Goal: Use online tool/utility: Utilize a website feature to perform a specific function

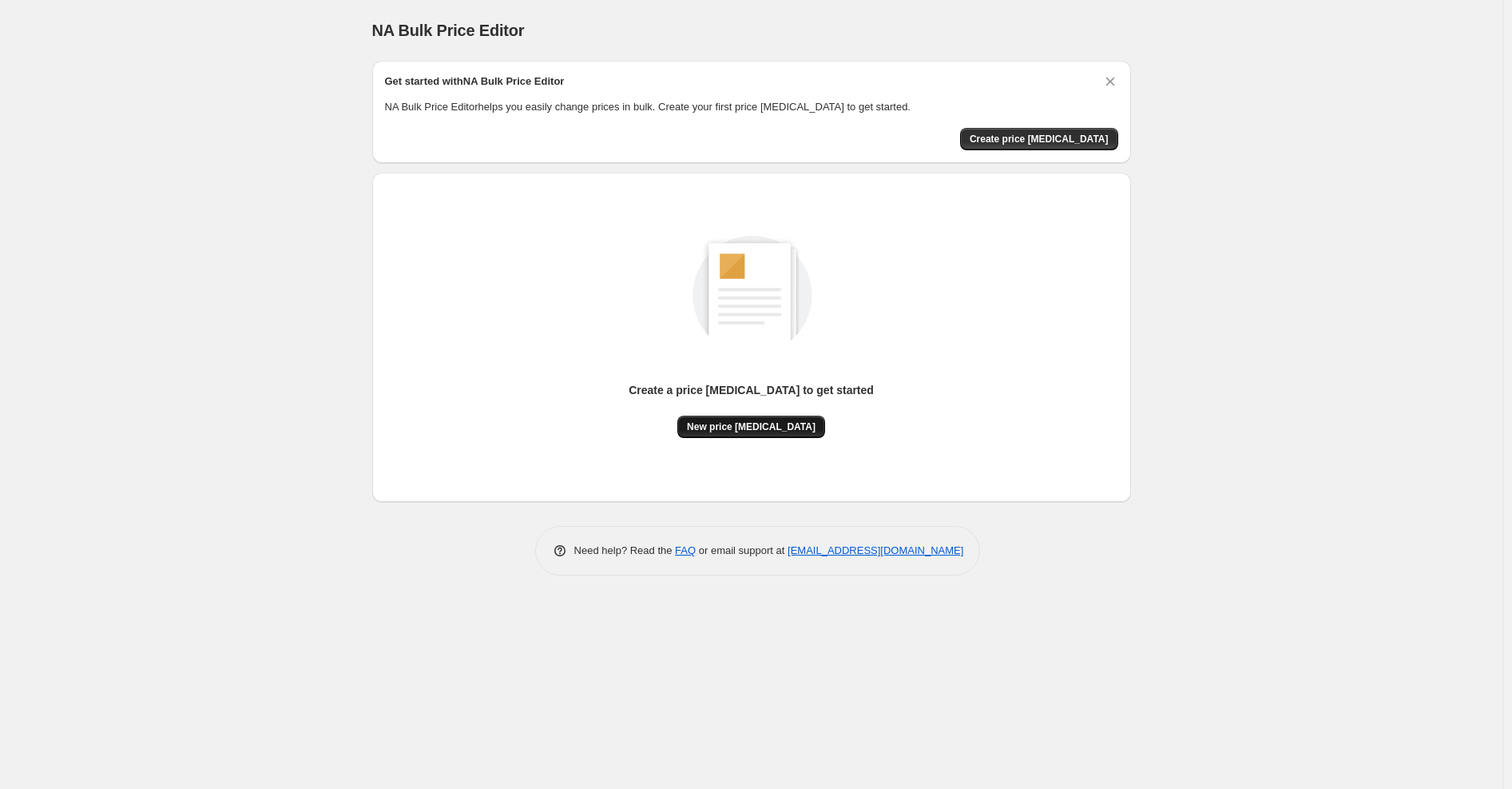
click at [756, 435] on button "New price [MEDICAL_DATA]" at bounding box center [751, 427] width 147 height 23
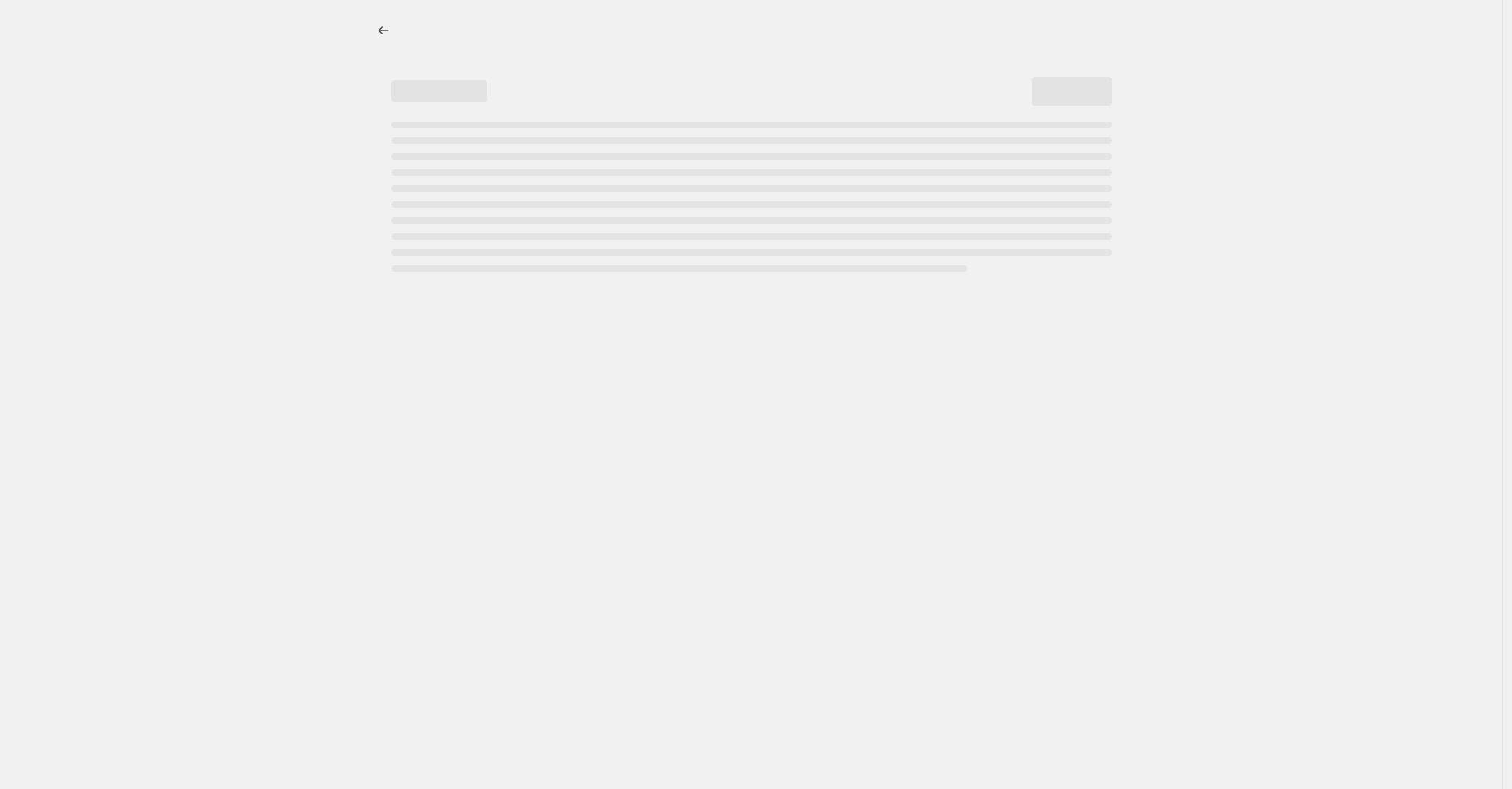
select select "percentage"
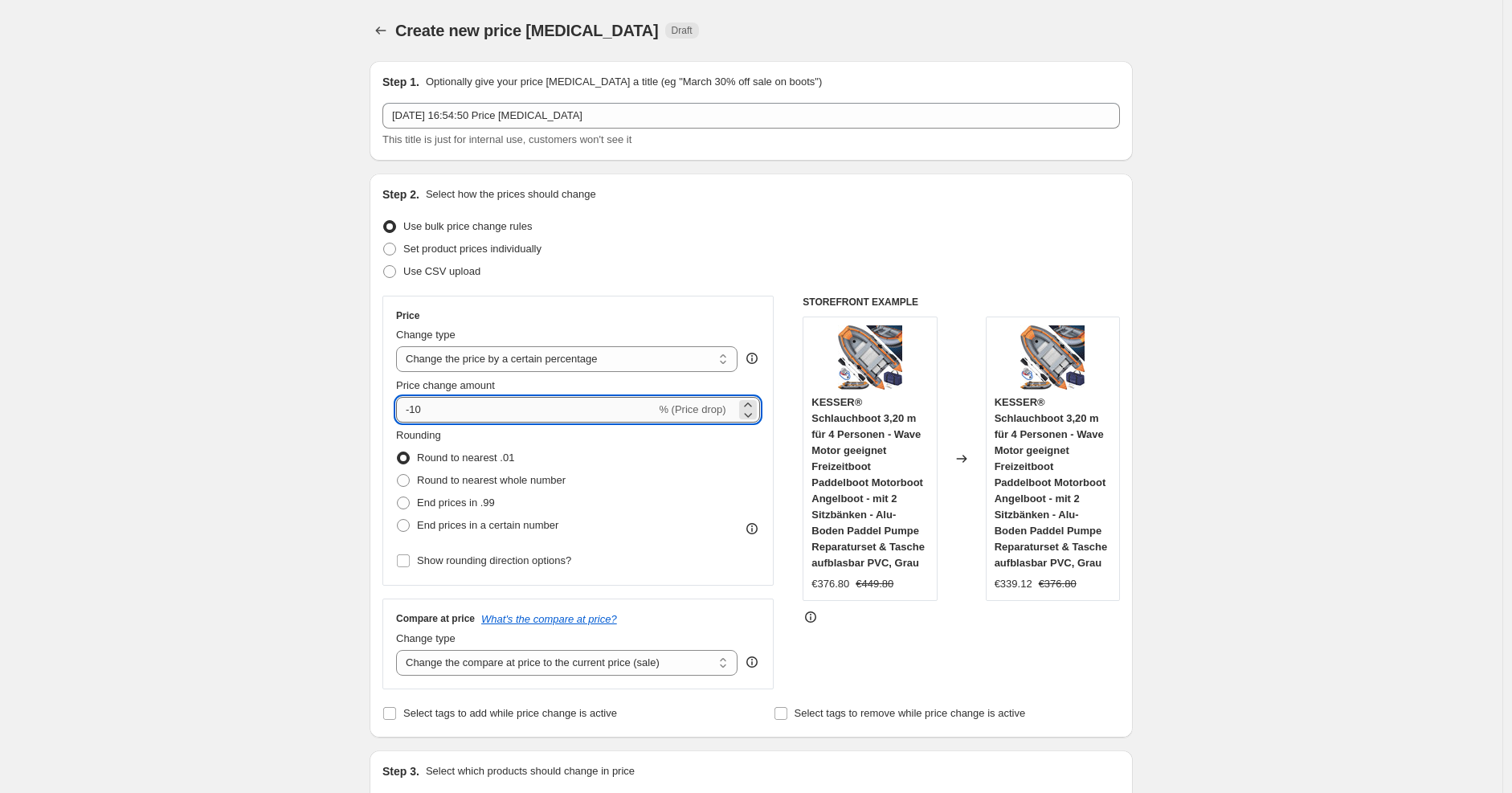
click at [603, 420] on input "-10" at bounding box center [526, 410] width 260 height 26
type input "-1"
type input "-25"
click at [939, 234] on div "Use bulk price change rules" at bounding box center [751, 226] width 738 height 23
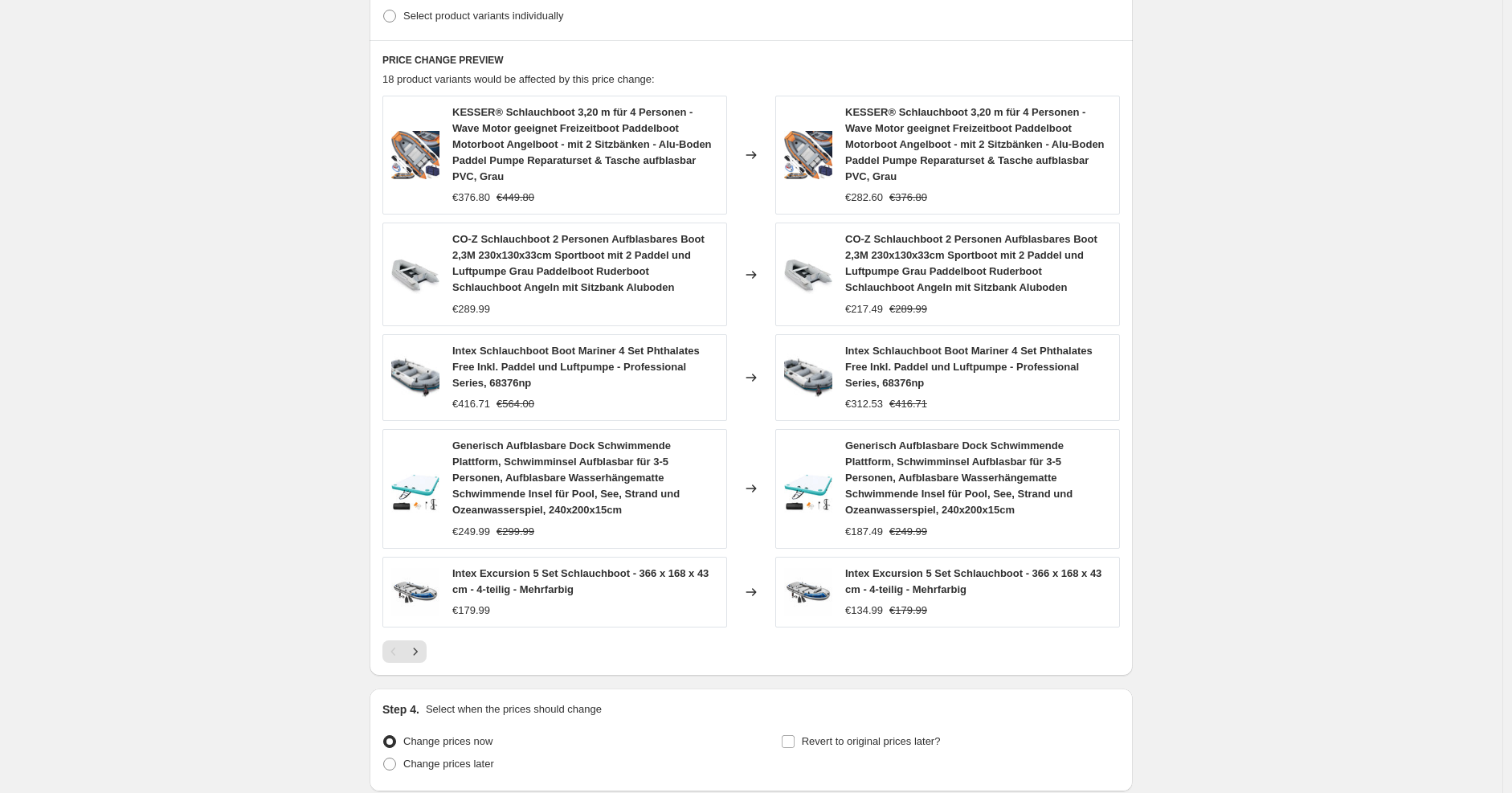
scroll to position [969, 0]
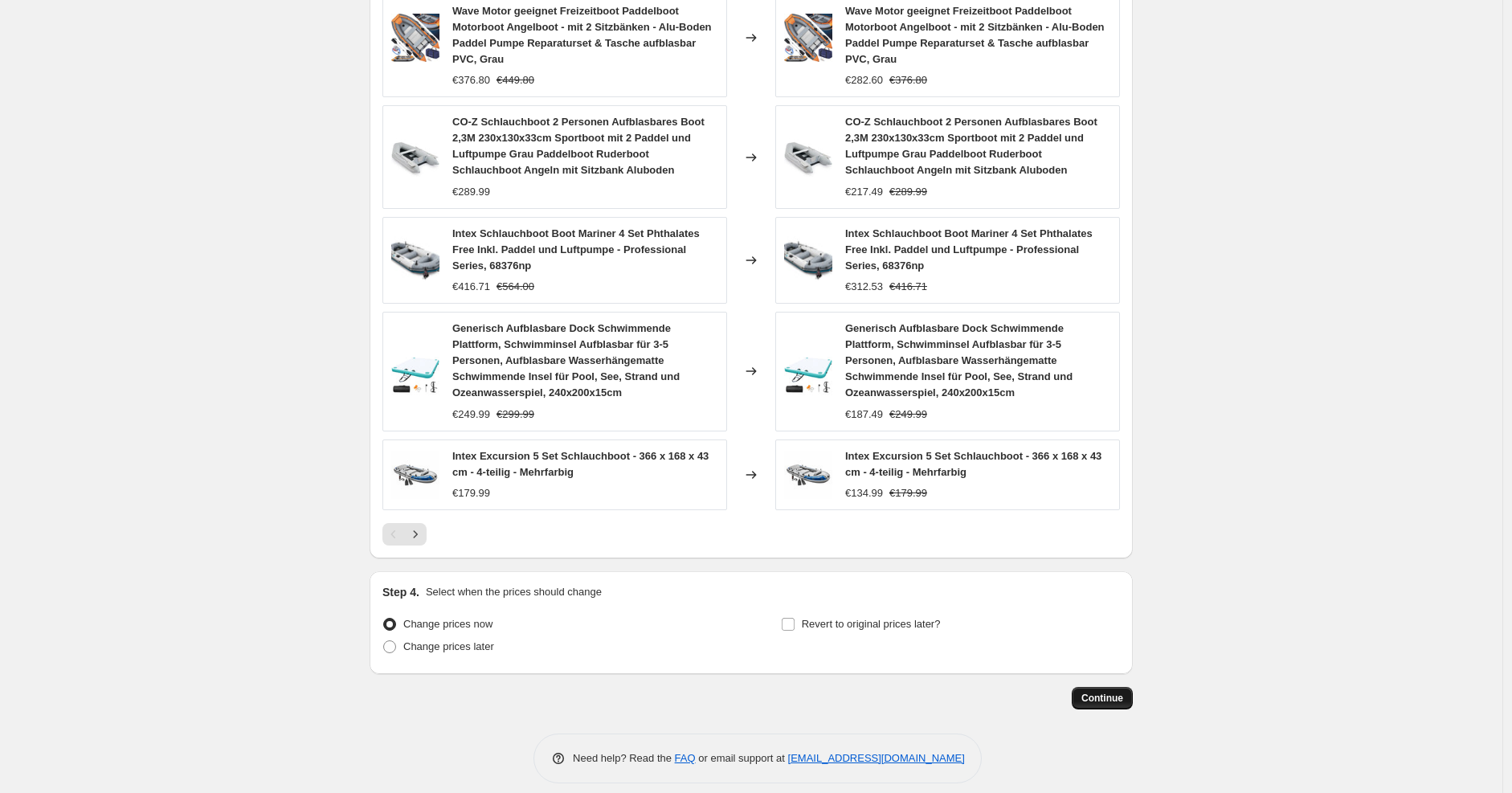
click at [1111, 687] on button "Continue" at bounding box center [1102, 697] width 61 height 23
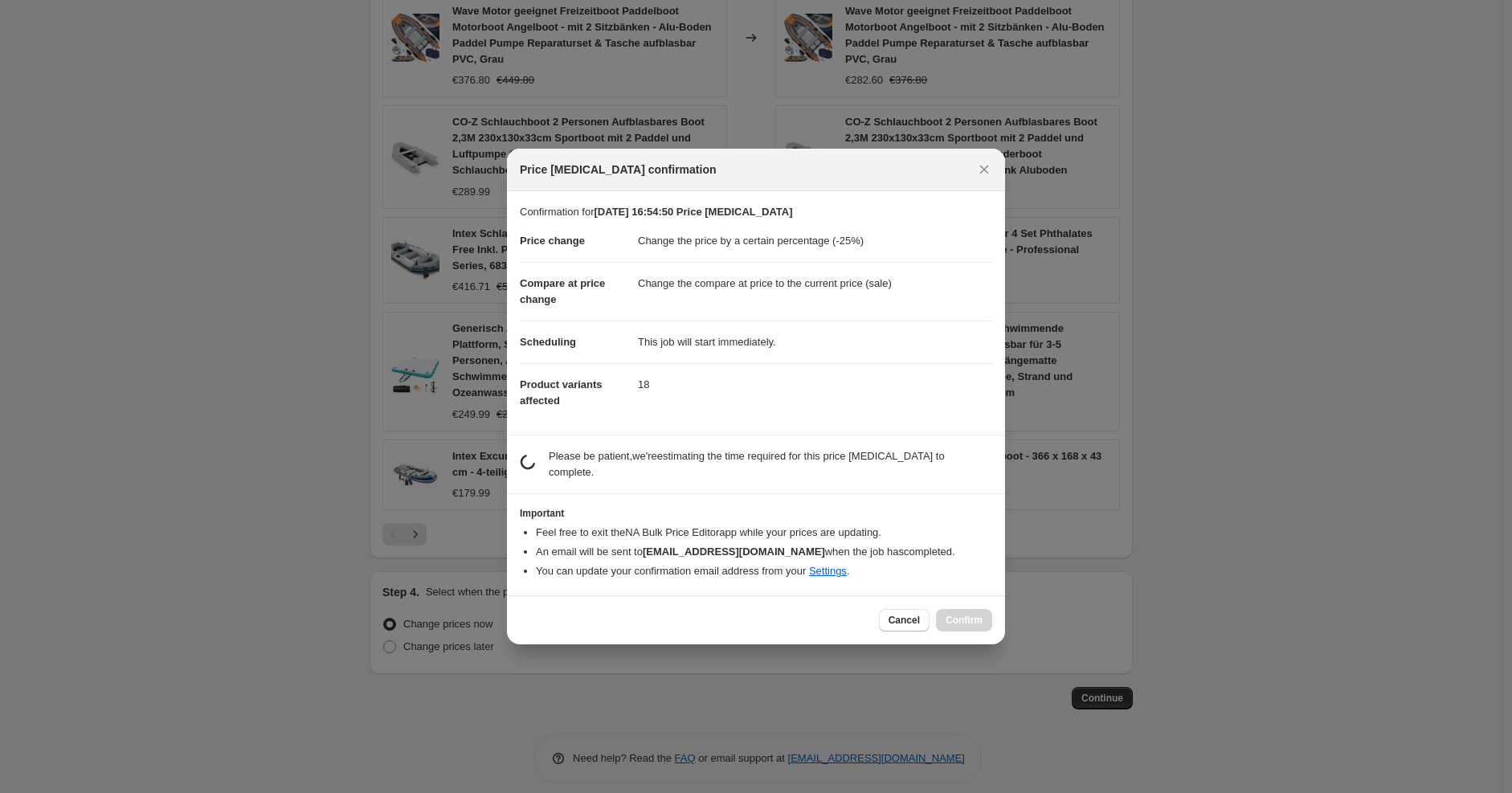
click at [909, 596] on div "Cancel Confirm" at bounding box center [756, 619] width 499 height 49
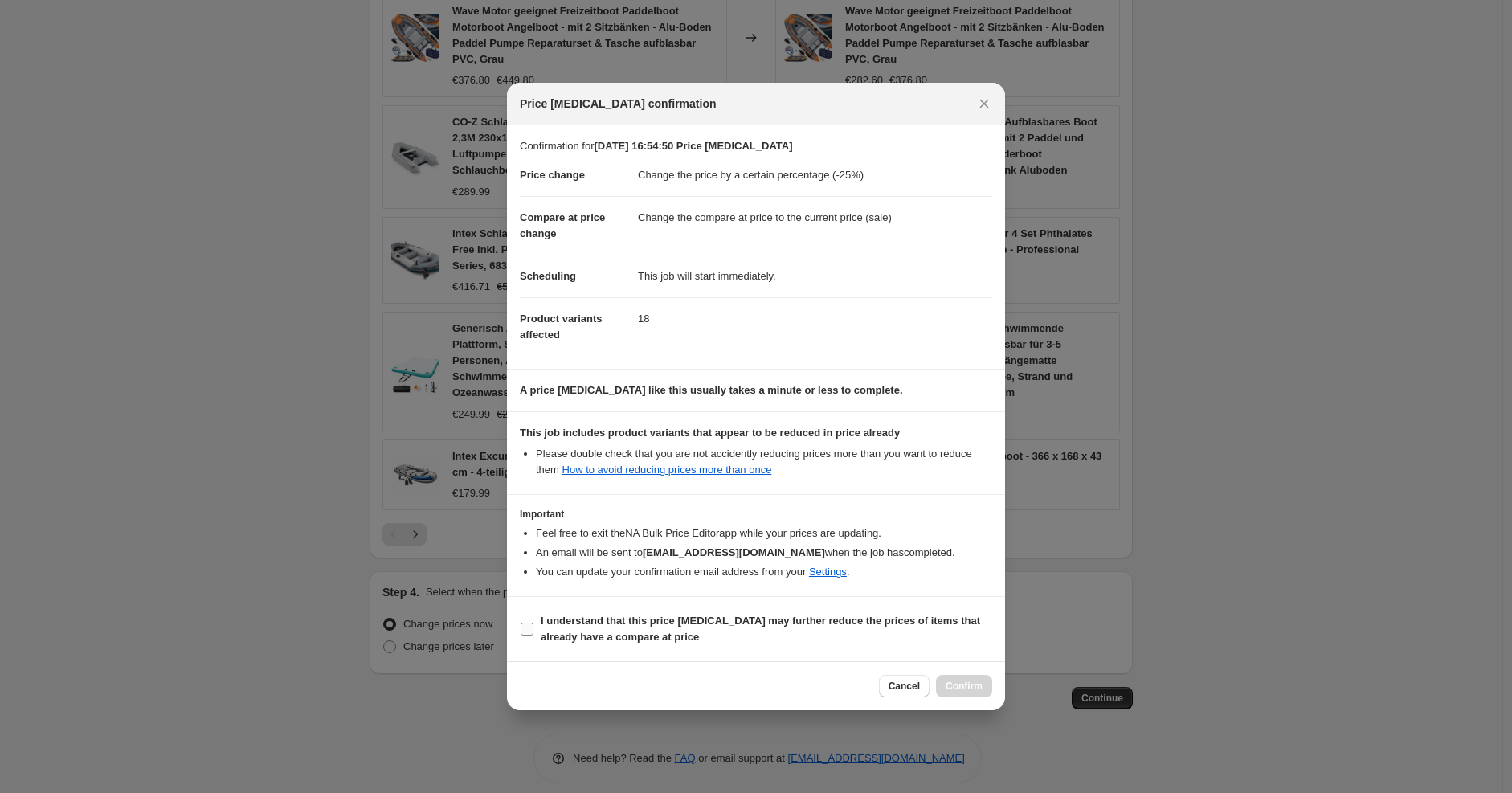
click at [848, 612] on label "I understand that this price [MEDICAL_DATA] may further reduce the prices of it…" at bounding box center [756, 629] width 473 height 39
click at [534, 623] on input "I understand that this price [MEDICAL_DATA] may further reduce the prices of it…" at bounding box center [527, 629] width 13 height 13
checkbox input "true"
click at [968, 683] on span "Confirm" at bounding box center [964, 686] width 37 height 13
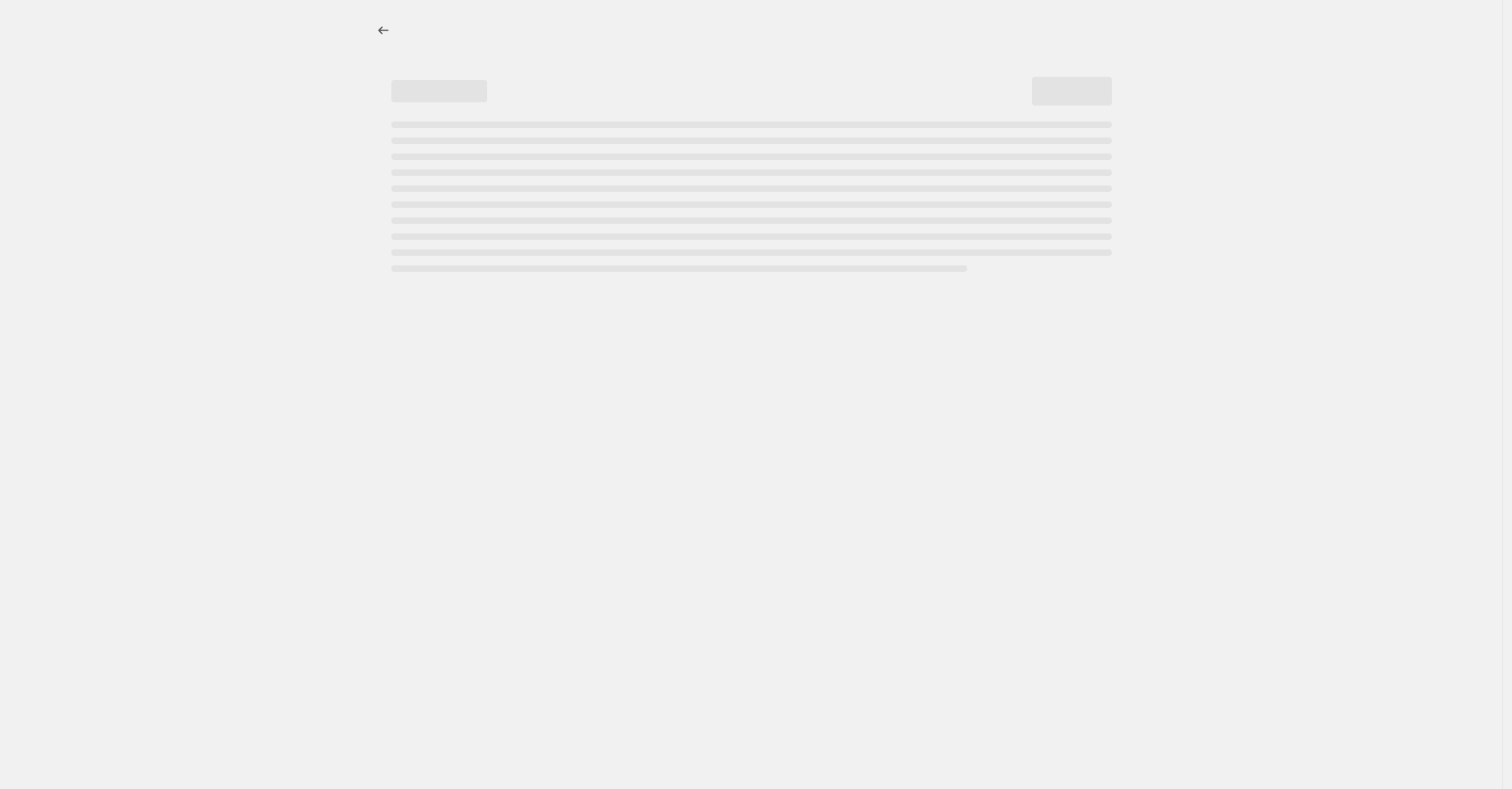
select select "percentage"
